Goal: Find specific fact: Find contact information

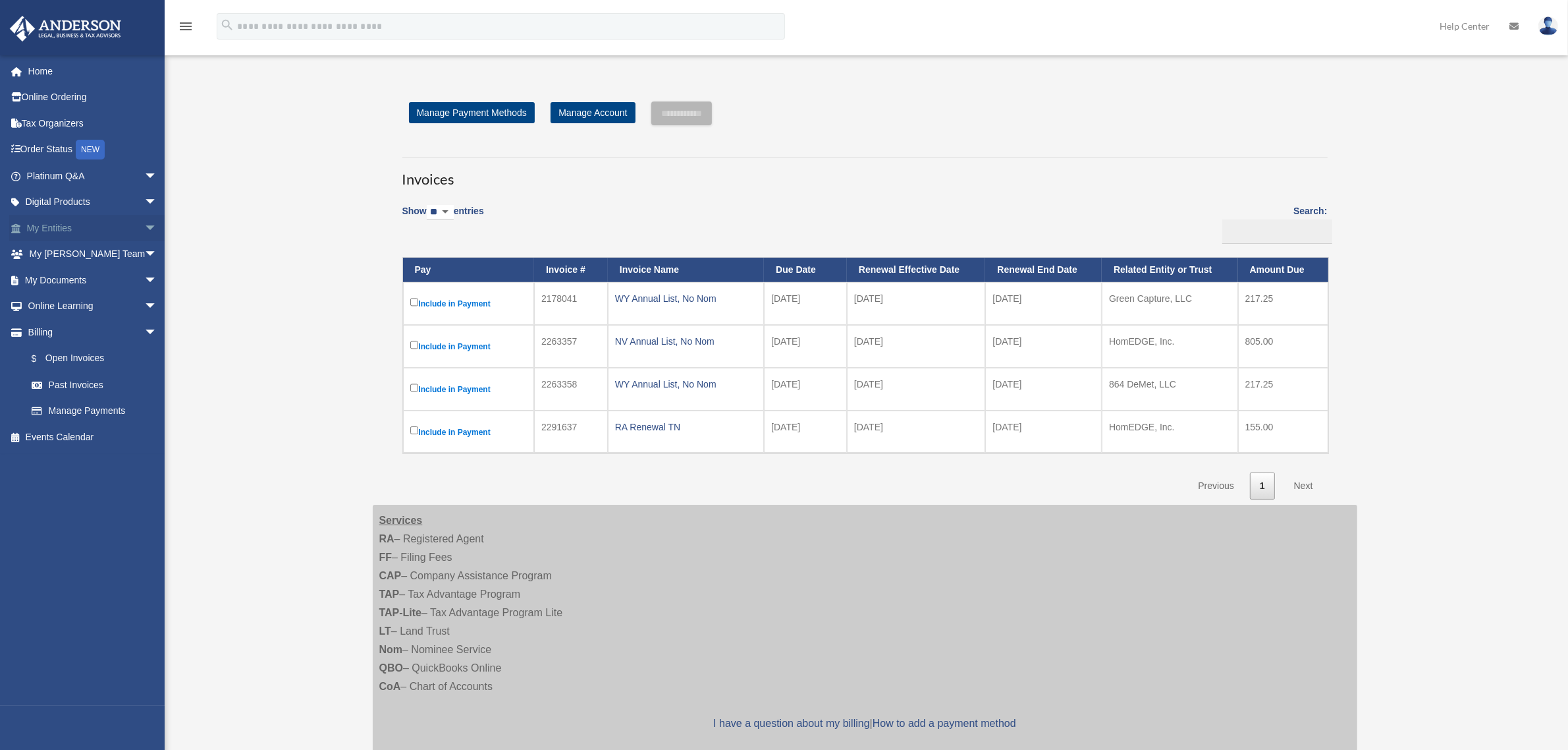
click at [56, 225] on link "My Entities arrow_drop_down" at bounding box center [93, 228] width 168 height 27
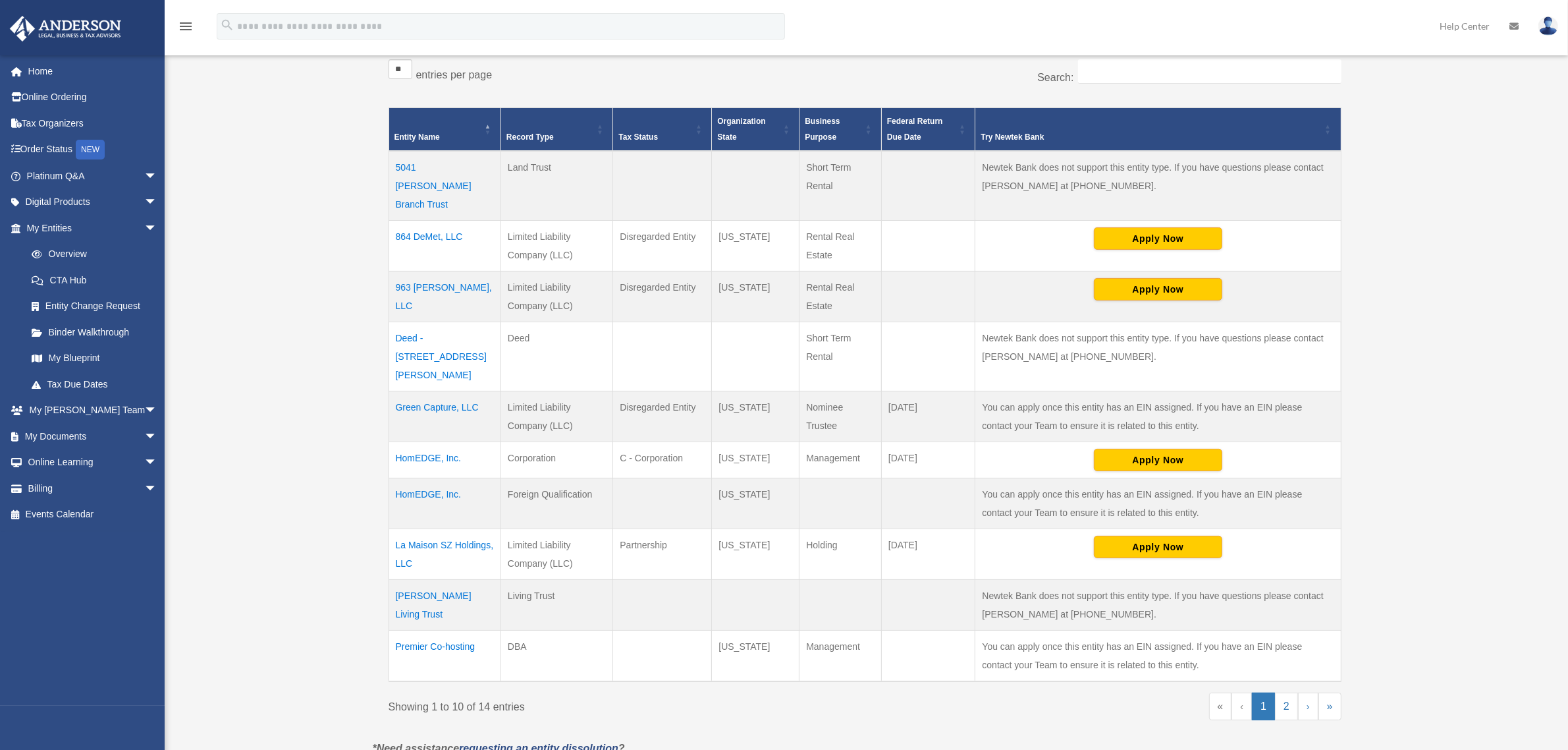
scroll to position [247, 0]
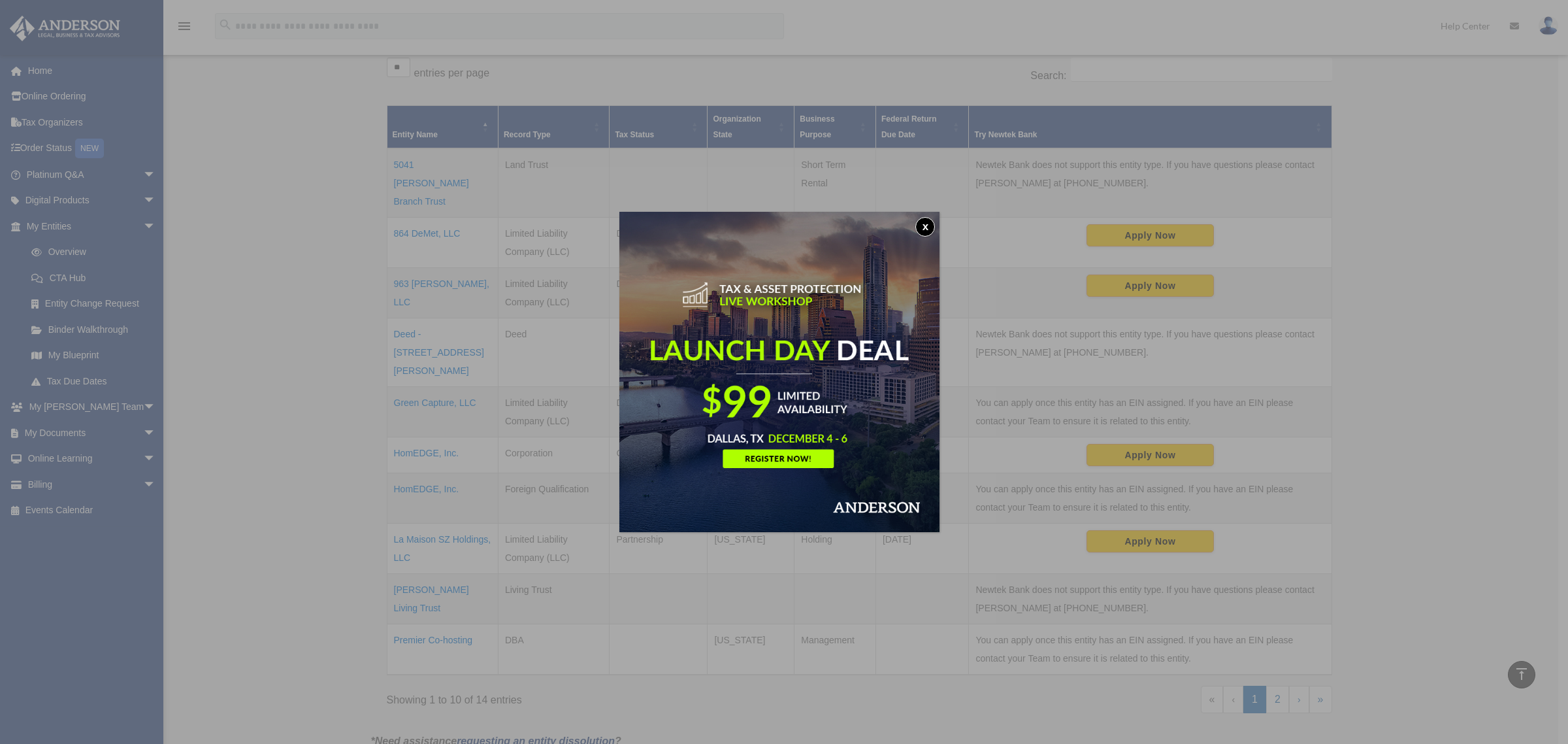
click at [425, 415] on div "x" at bounding box center [784, 372] width 1568 height 744
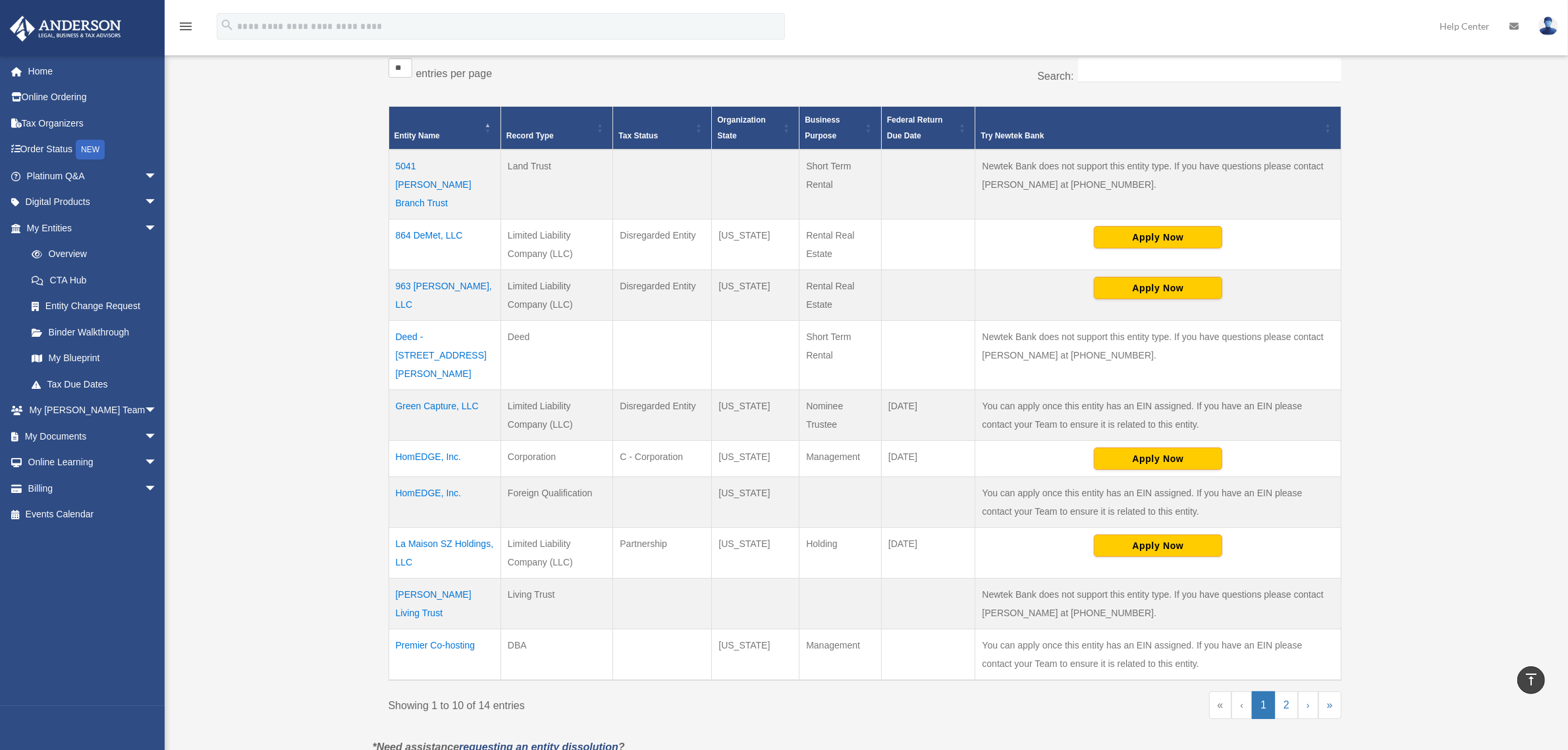
click at [428, 440] on td "HomEDGE, Inc." at bounding box center [444, 458] width 112 height 37
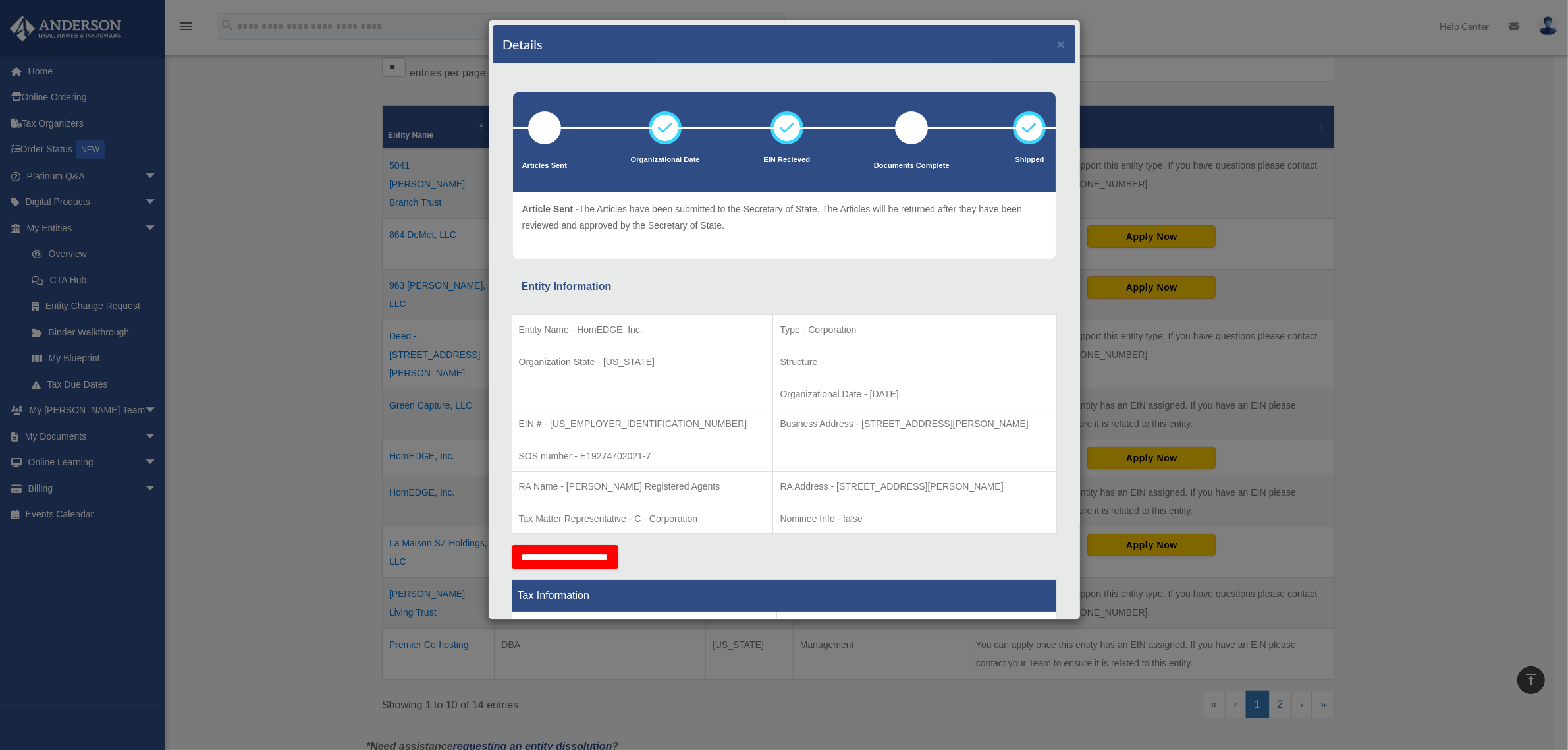
click at [808, 428] on p "Business Address - [STREET_ADDRESS][PERSON_NAME]" at bounding box center [914, 423] width 269 height 17
drag, startPoint x: 810, startPoint y: 424, endPoint x: 875, endPoint y: 419, distance: 65.2
click at [875, 419] on p "Business Address - [STREET_ADDRESS][PERSON_NAME]" at bounding box center [914, 423] width 269 height 17
copy p "[STREET_ADDRESS][PERSON_NAME]"
